Goal: Transaction & Acquisition: Purchase product/service

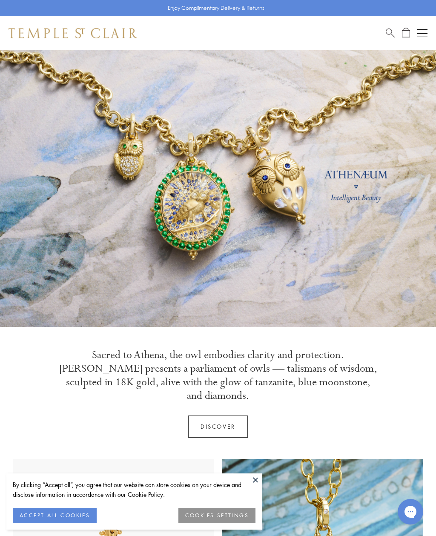
click at [426, 29] on button "Open navigation" at bounding box center [422, 33] width 10 height 10
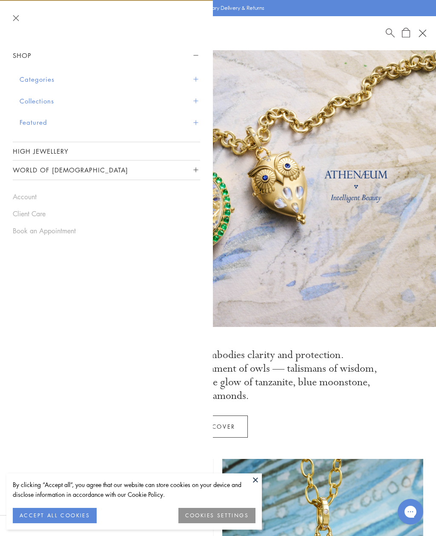
click at [196, 77] on span "Sidebar navigation" at bounding box center [195, 79] width 5 height 5
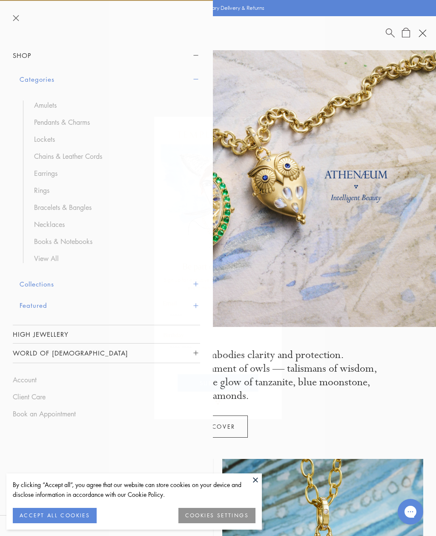
click at [273, 129] on circle "Close dialog" at bounding box center [272, 126] width 10 height 10
click at [46, 189] on link "Rings" at bounding box center [112, 190] width 157 height 9
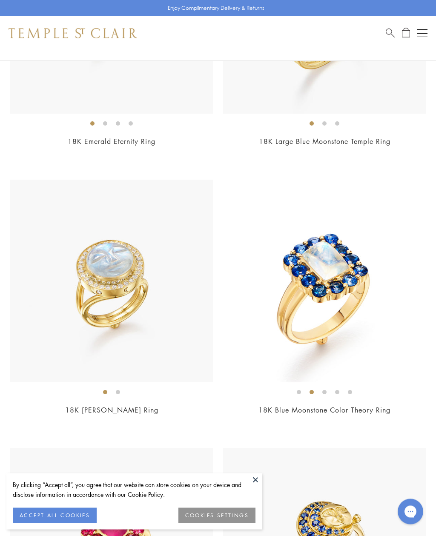
scroll to position [5079, 0]
click at [168, 294] on img at bounding box center [111, 280] width 203 height 203
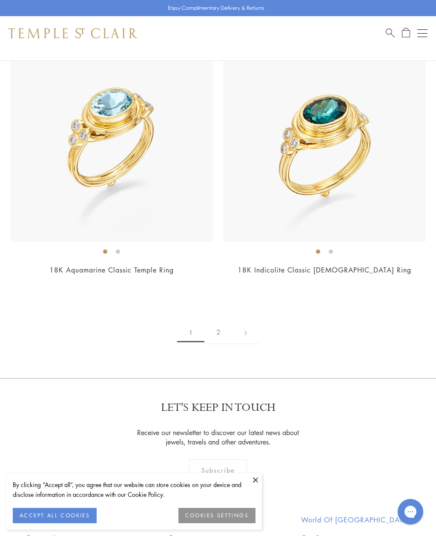
scroll to position [6290, 0]
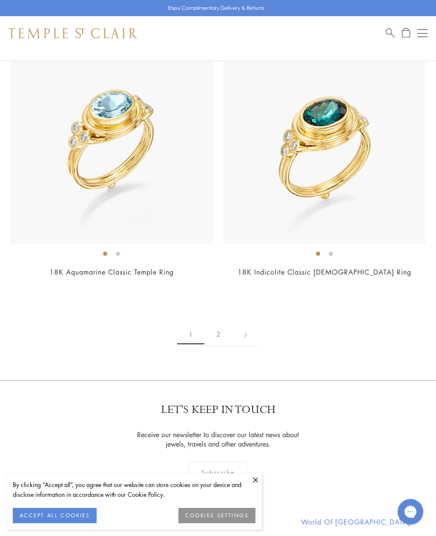
click at [214, 330] on link "2" at bounding box center [218, 334] width 28 height 23
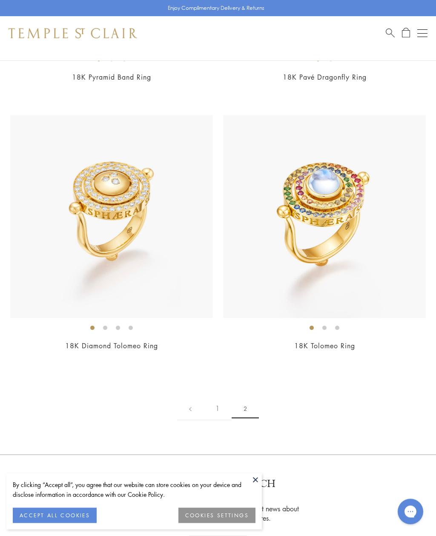
scroll to position [585, 0]
